Goal: Information Seeking & Learning: Learn about a topic

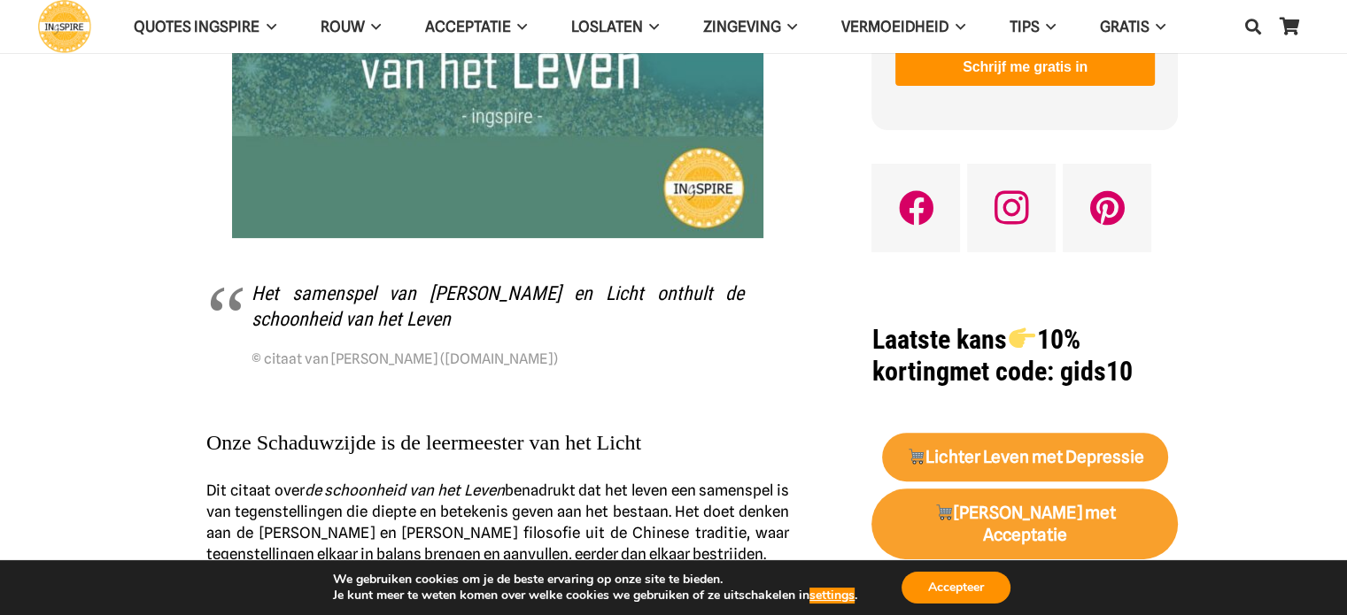
scroll to position [344, 0]
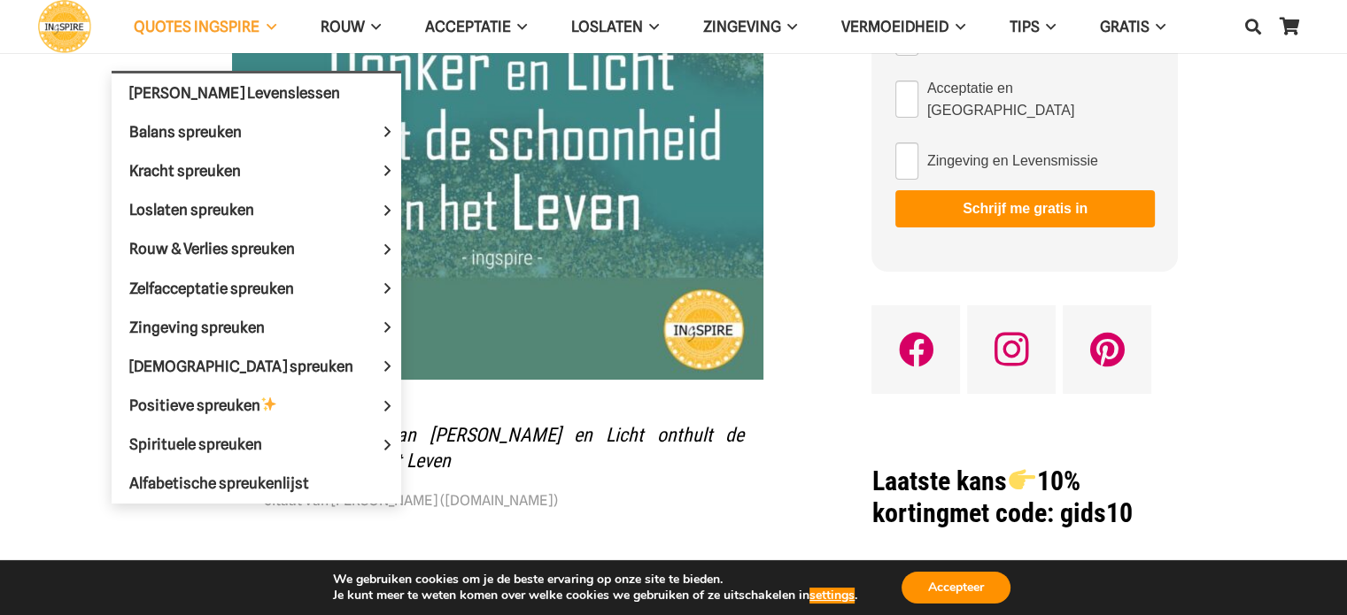
click at [213, 18] on span "QUOTES INGSPIRE" at bounding box center [197, 27] width 126 height 18
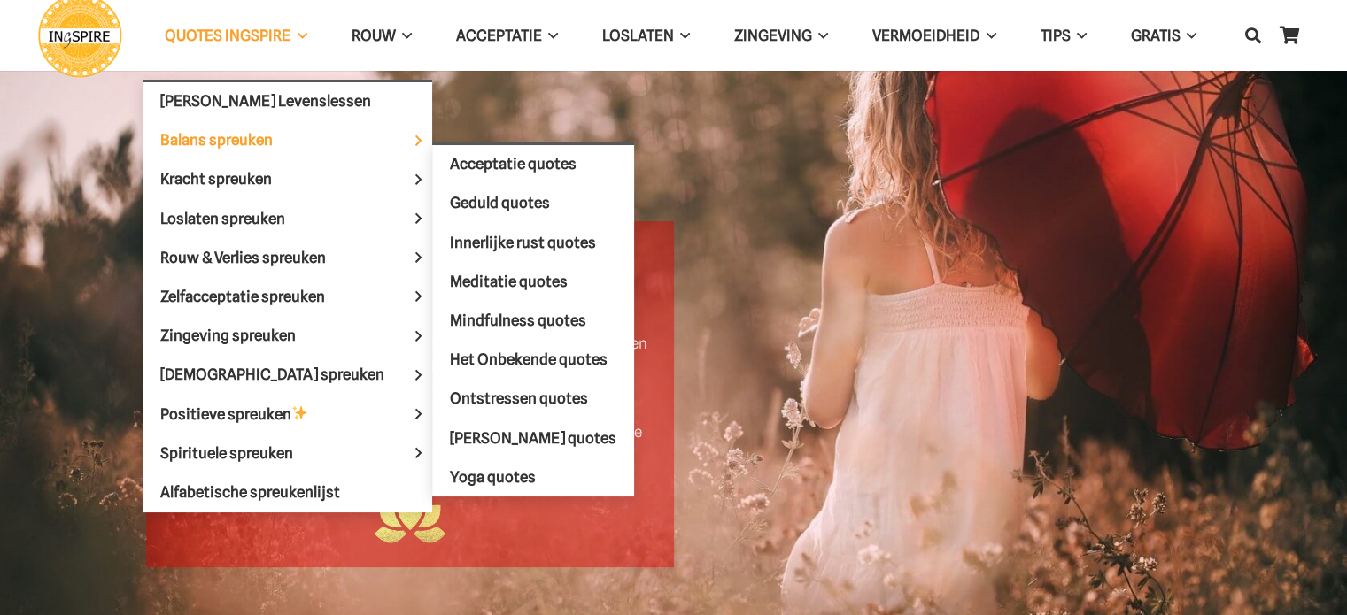
click at [230, 137] on span "Balans spreuken" at bounding box center [231, 140] width 143 height 18
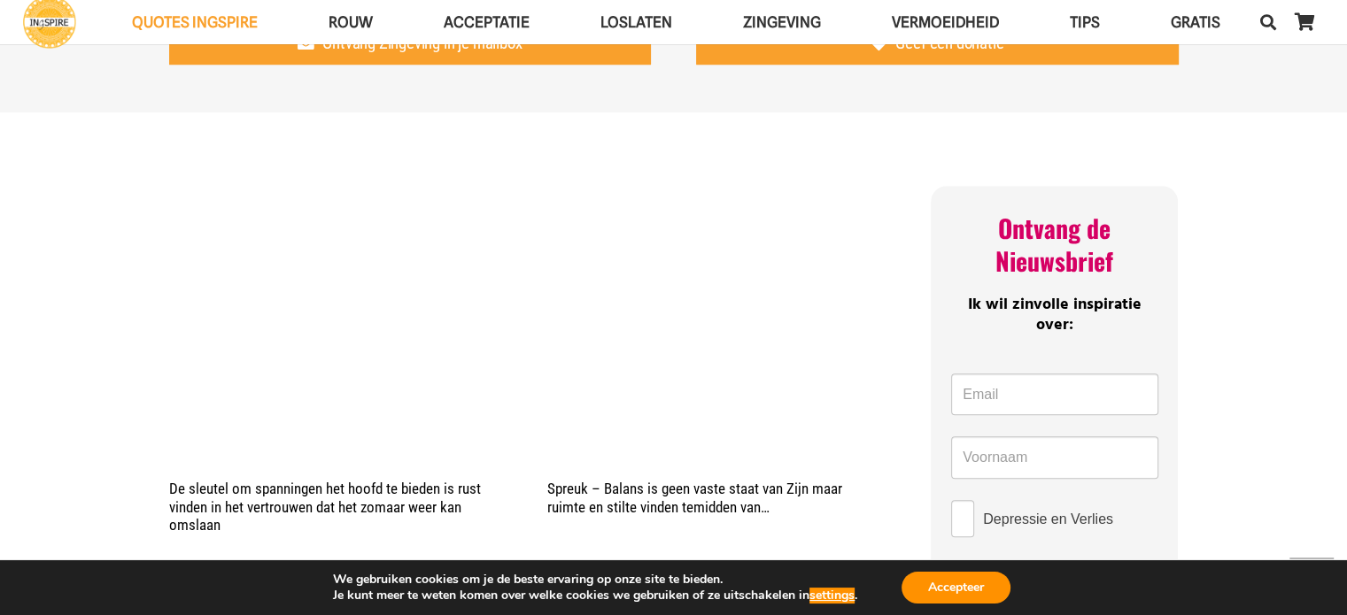
scroll to position [960, 0]
